Goal: Transaction & Acquisition: Purchase product/service

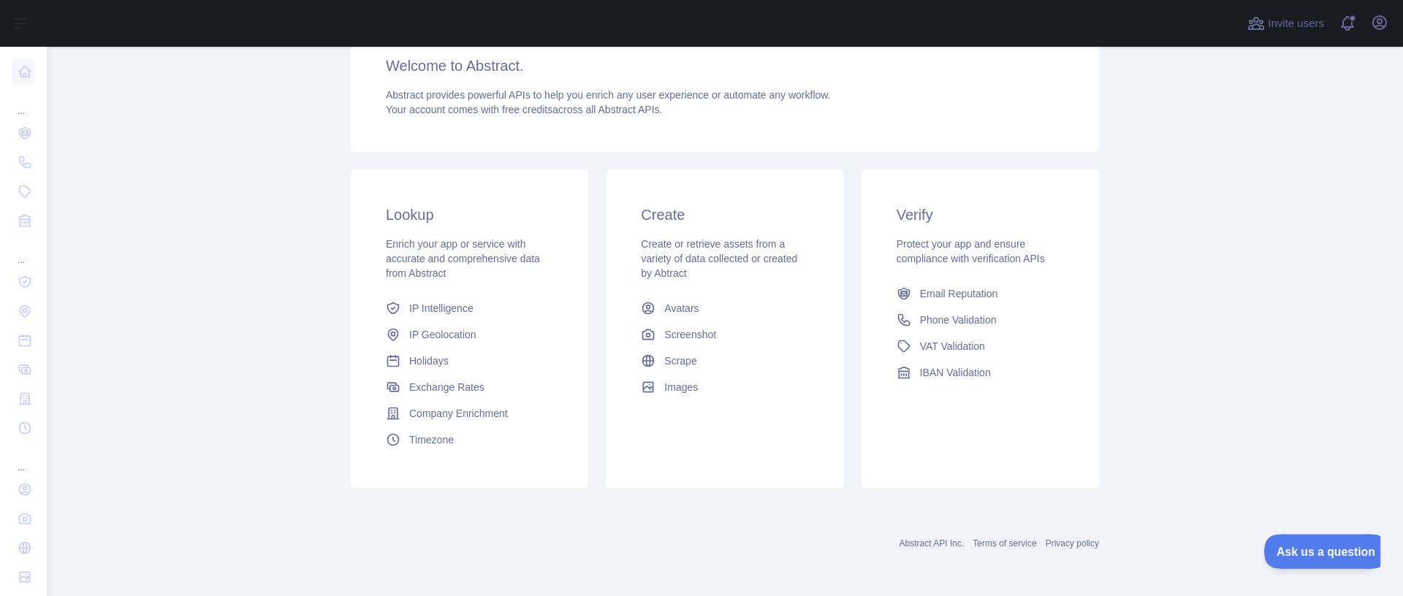
click at [1319, 558] on button "Ask us a question" at bounding box center [1319, 549] width 110 height 31
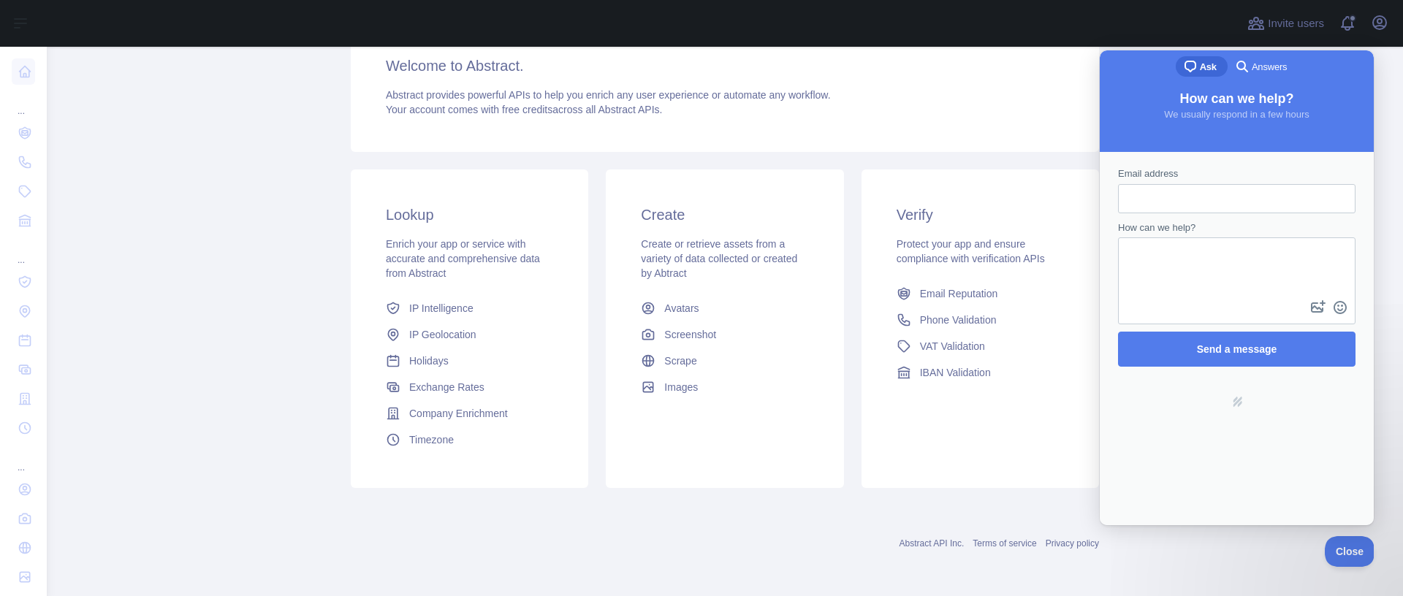
click at [134, 278] on main "Dashboard Welcome to Abstract. Abstract provides powerful APIs to help you enri…" at bounding box center [725, 321] width 1356 height 549
click at [314, 270] on main "Dashboard Welcome to Abstract. Abstract provides powerful APIs to help you enri…" at bounding box center [725, 321] width 1356 height 549
click at [283, 267] on main "Dashboard Welcome to Abstract. Abstract provides powerful APIs to help you enri…" at bounding box center [725, 321] width 1356 height 549
click at [390, 190] on div "Lookup Enrich your app or service with accurate and comprehensive data from Abs…" at bounding box center [469, 329] width 237 height 319
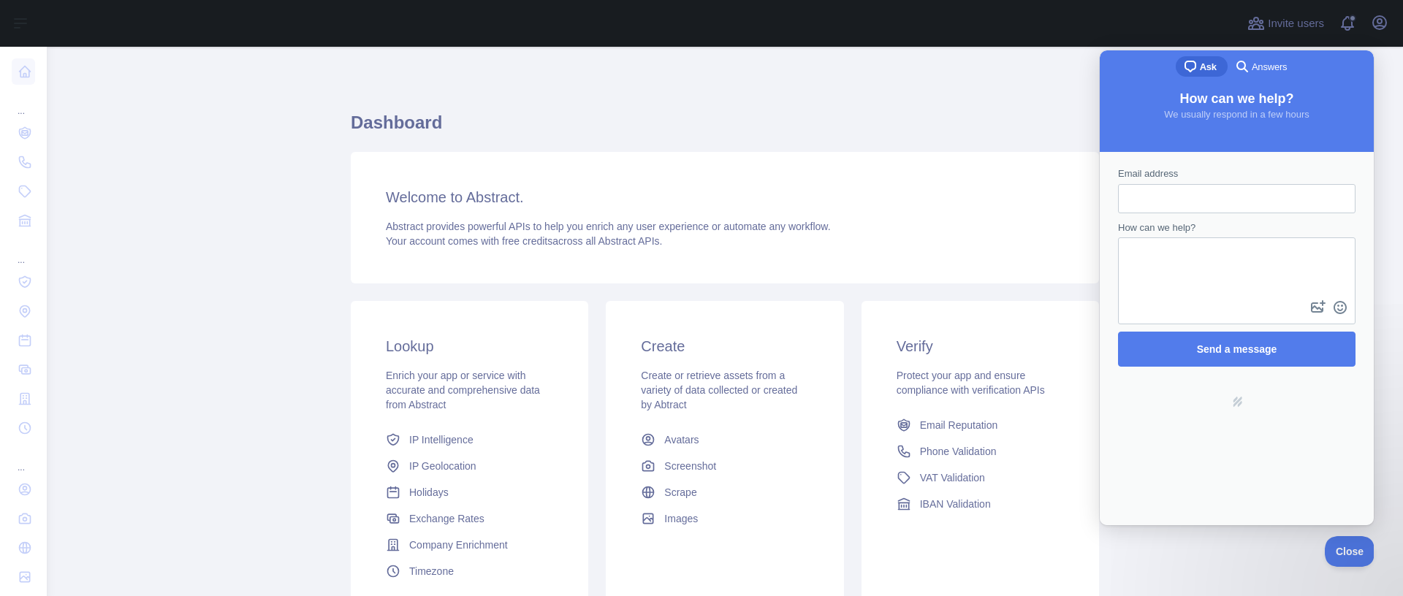
click at [688, 212] on div "Welcome to Abstract. Abstract provides powerful APIs to help you enrich any use…" at bounding box center [725, 218] width 748 height 132
click at [487, 221] on span "Abstract provides powerful APIs to help you enrich any user experience or autom…" at bounding box center [608, 227] width 445 height 12
click at [457, 364] on div "Lookup Enrich your app or service with accurate and comprehensive data from Abs…" at bounding box center [469, 460] width 237 height 319
click at [460, 373] on div "Enrich your app or service with accurate and comprehensive data from Abstract" at bounding box center [469, 390] width 167 height 44
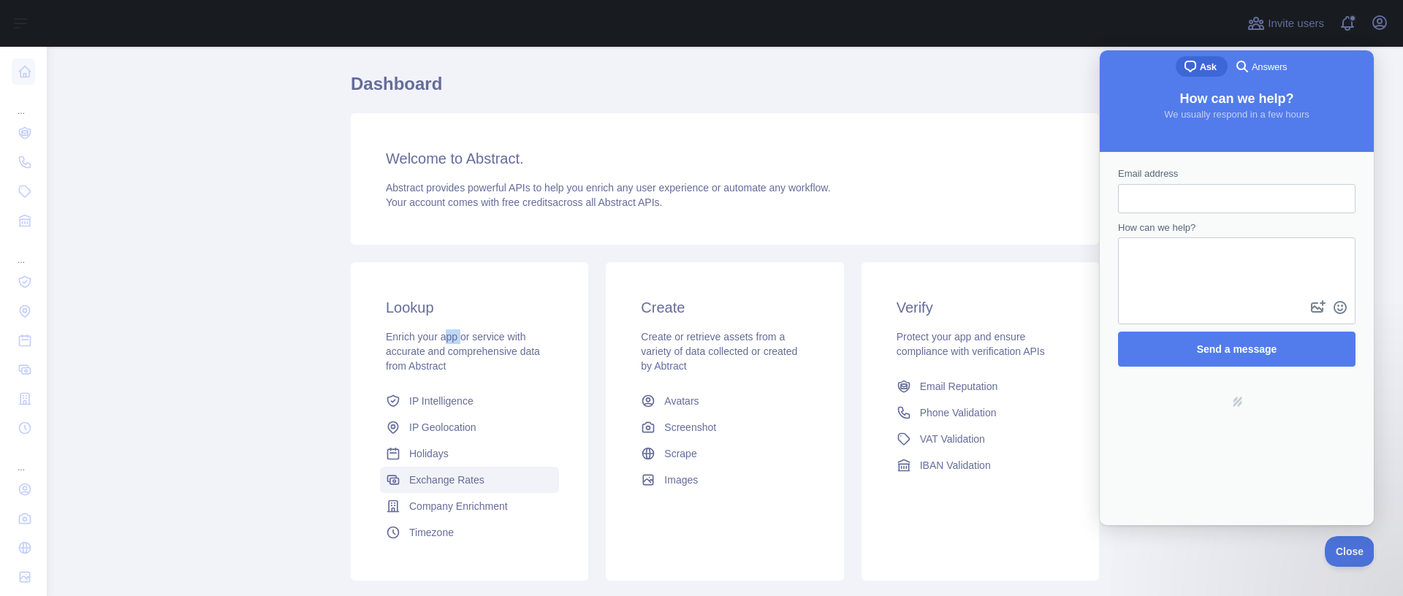
scroll to position [88, 0]
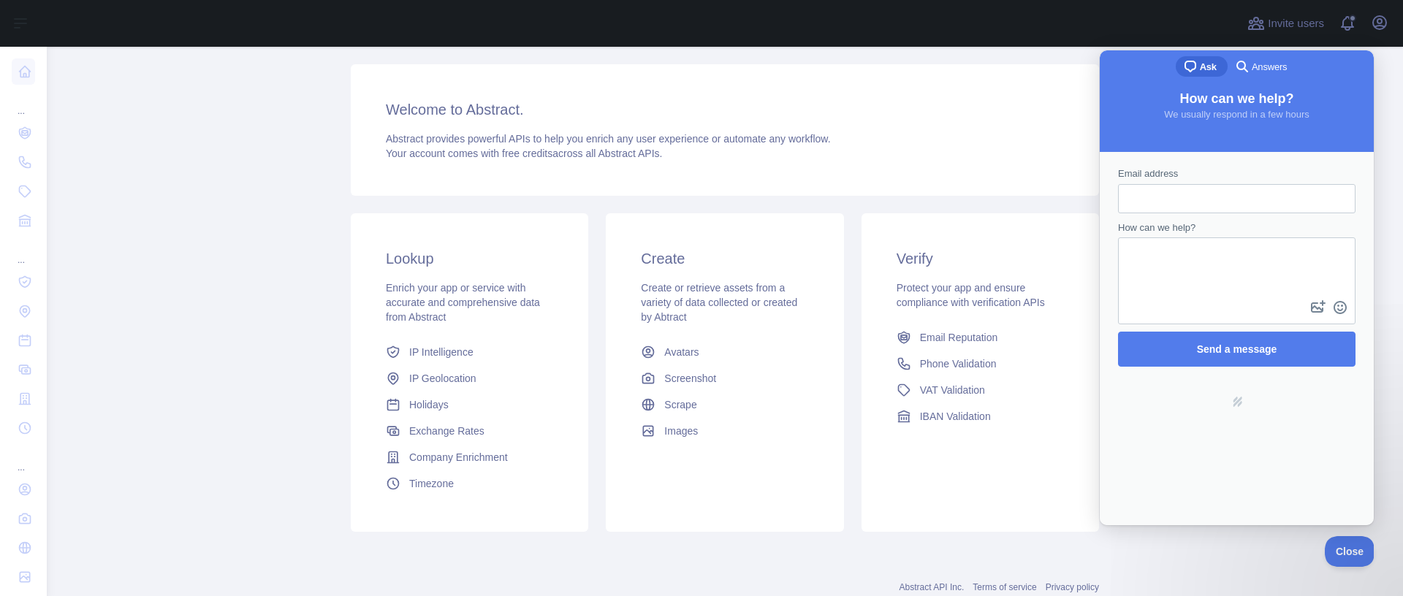
drag, startPoint x: 1363, startPoint y: 574, endPoint x: 28, endPoint y: 23, distance: 1444.5
click at [1363, 574] on main "Dashboard Welcome to Abstract. Abstract provides powerful APIs to help you enri…" at bounding box center [725, 321] width 1356 height 549
click at [1347, 555] on button "Close" at bounding box center [1346, 549] width 50 height 31
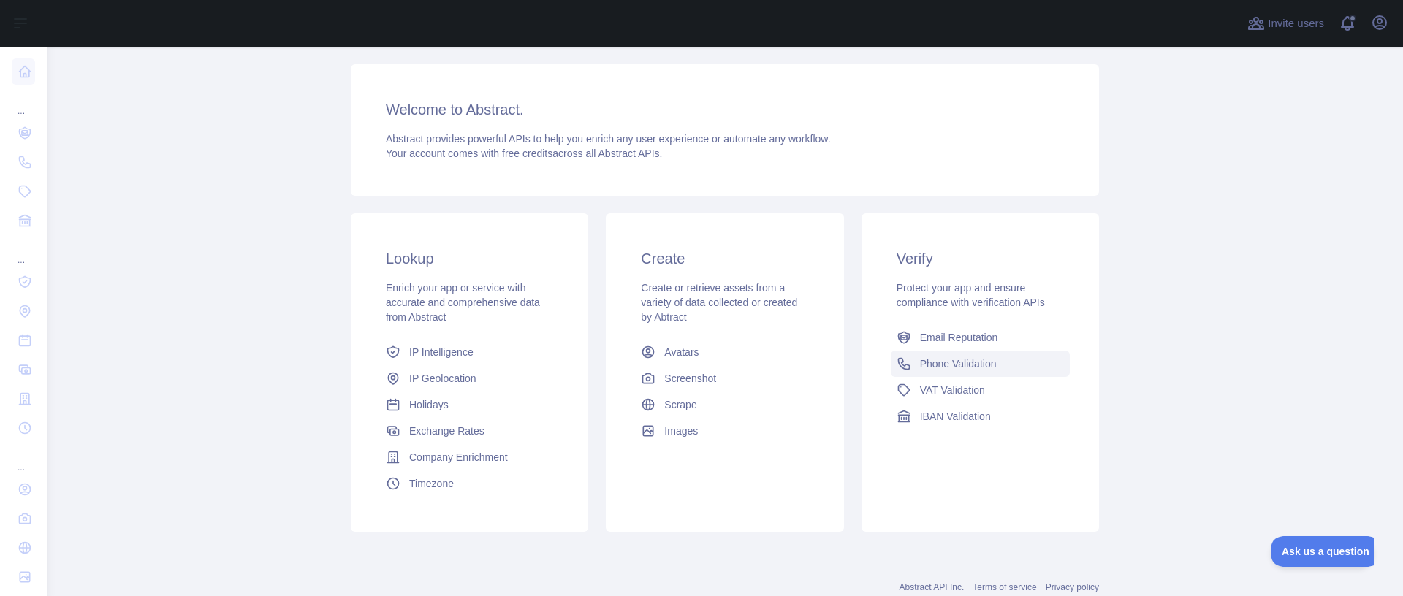
scroll to position [0, 0]
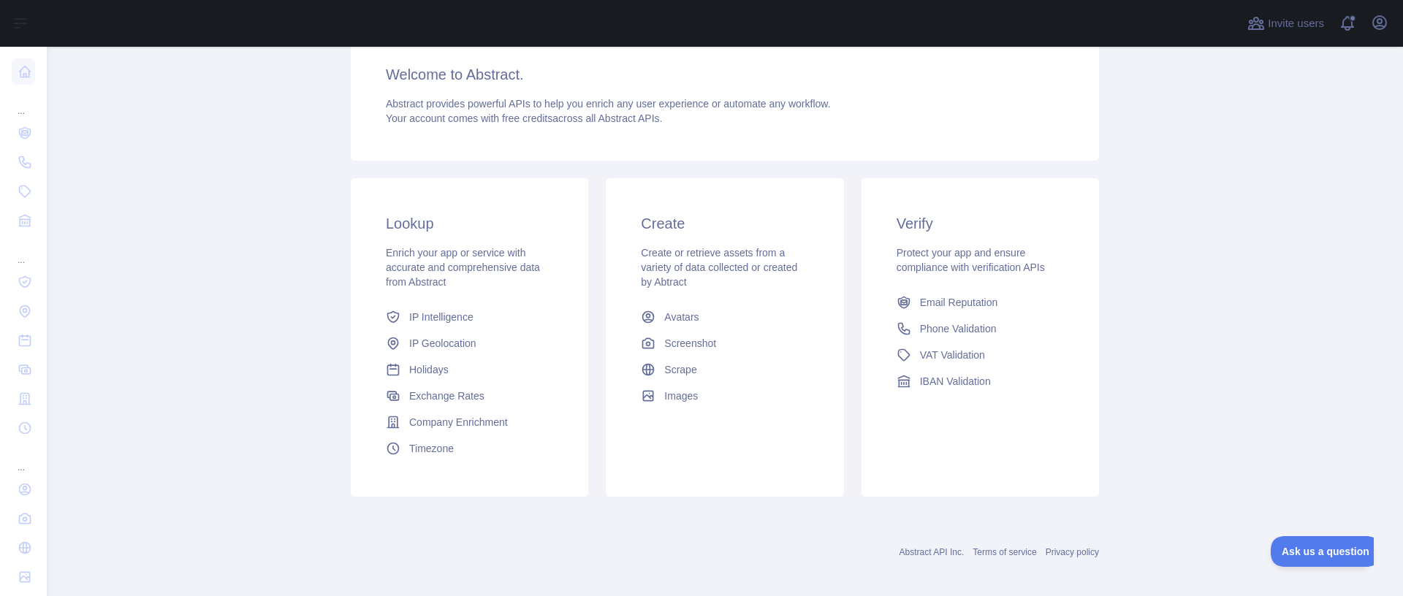
scroll to position [132, 0]
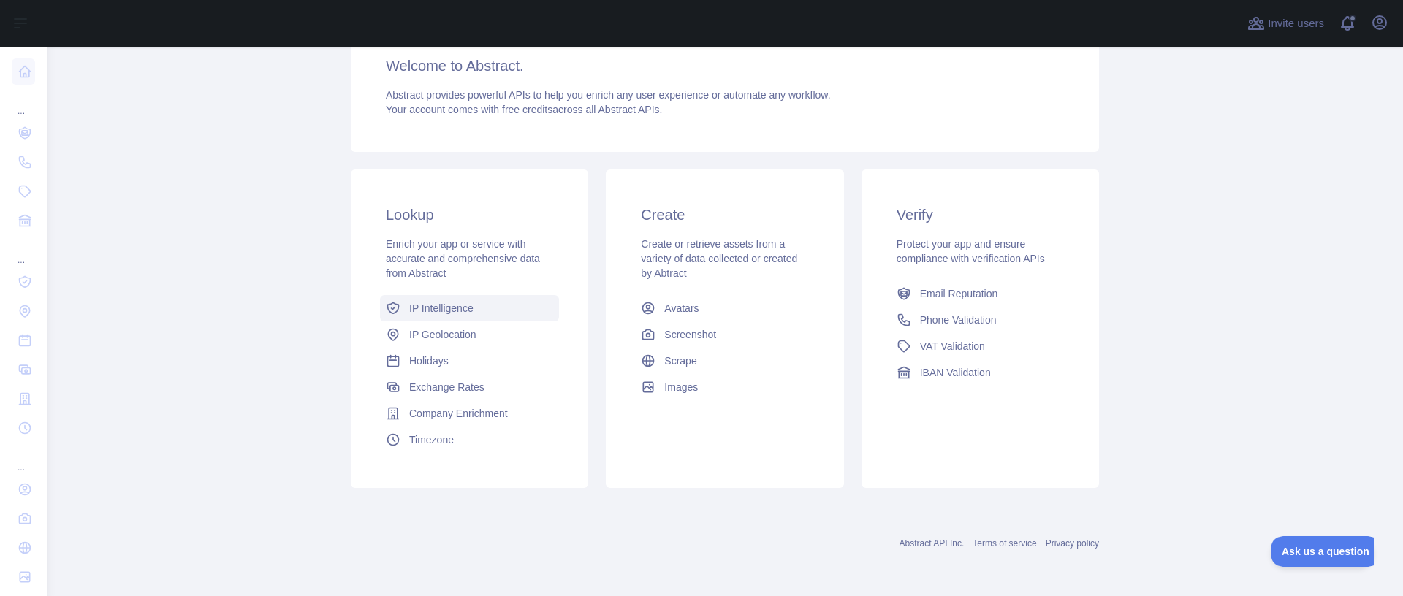
click at [435, 319] on link "IP Intelligence" at bounding box center [469, 308] width 179 height 26
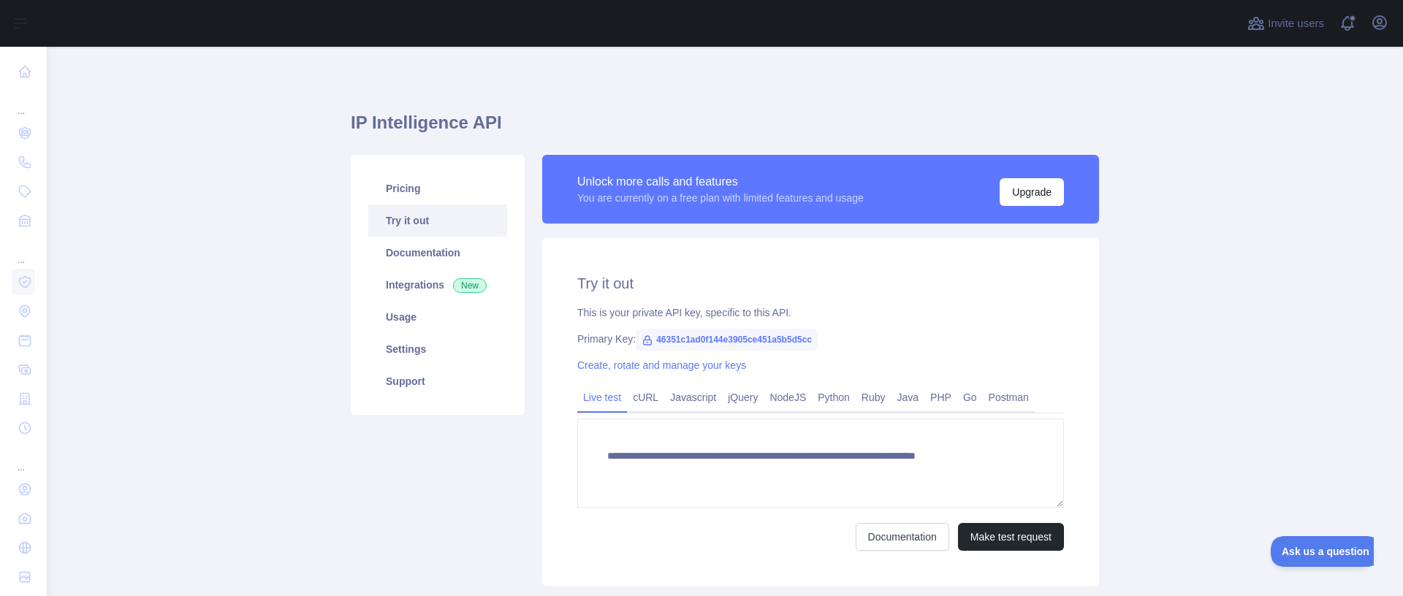
type textarea "**********"
click at [1019, 192] on button "Upgrade" at bounding box center [1032, 192] width 64 height 28
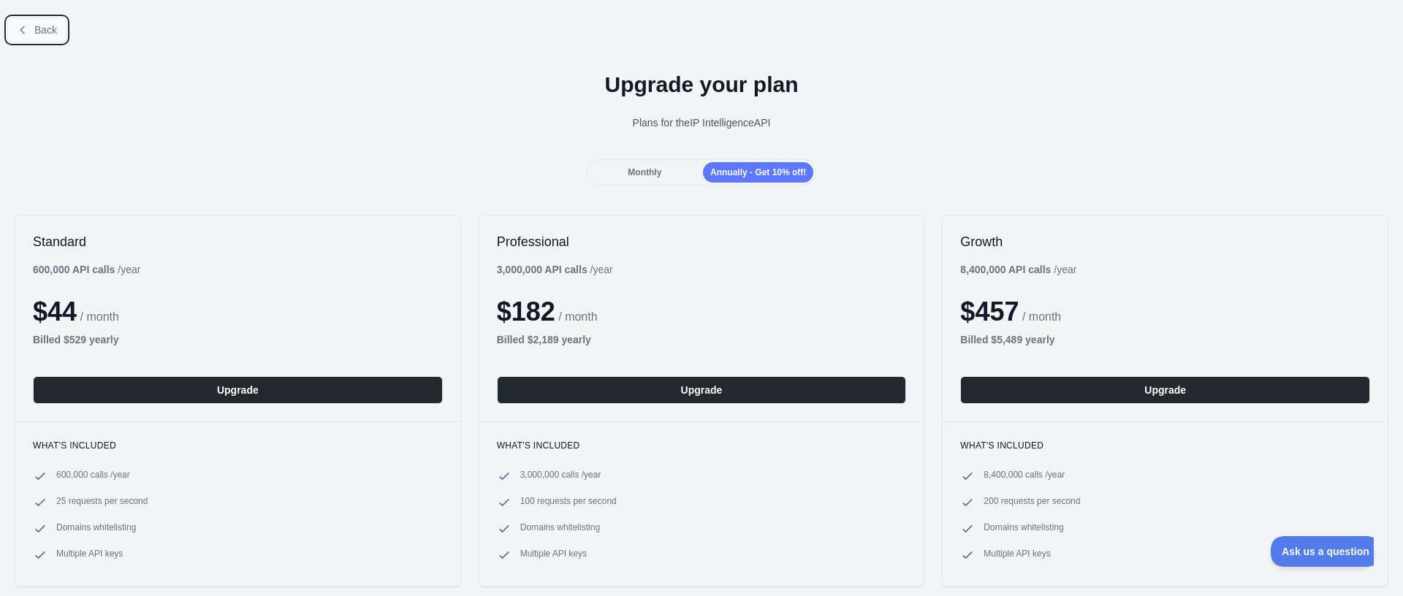
click at [20, 34] on icon at bounding box center [23, 30] width 12 height 12
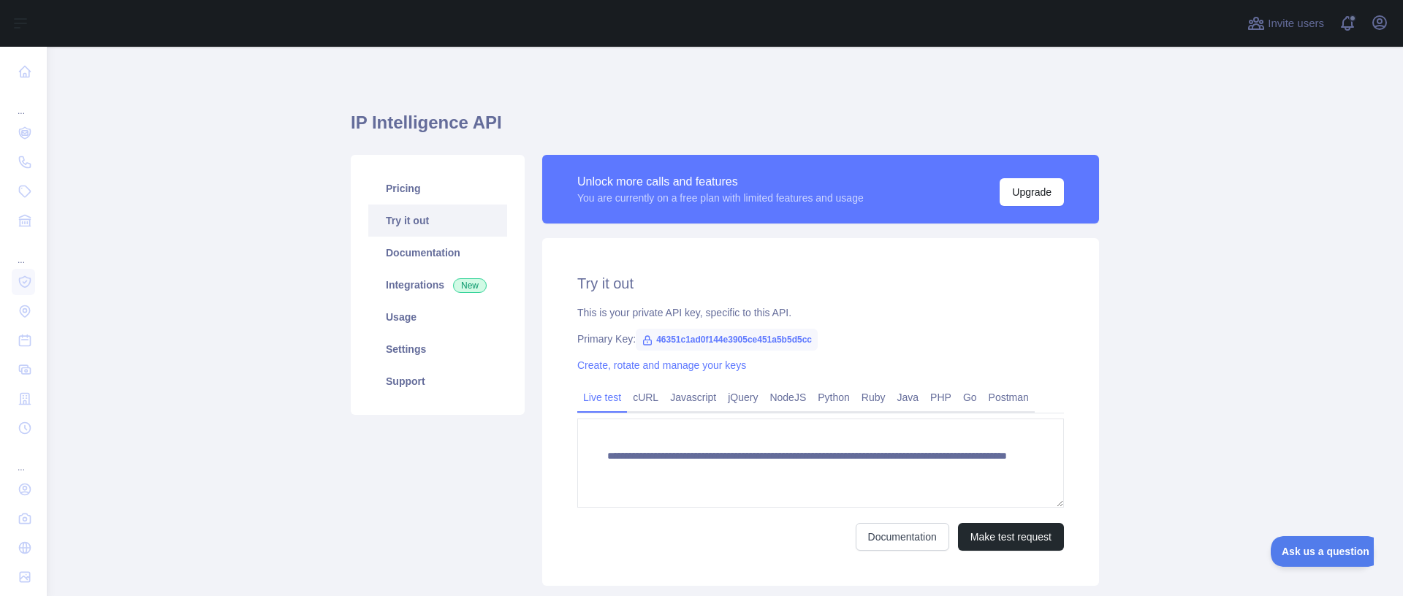
click at [848, 128] on h1 "IP Intelligence API" at bounding box center [725, 128] width 748 height 35
